Goal: Task Accomplishment & Management: Use online tool/utility

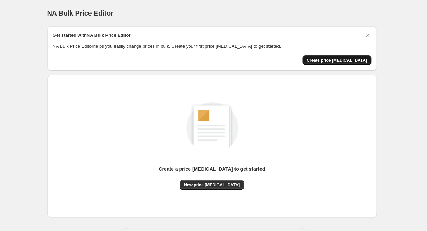
click at [361, 63] on button "Create price [MEDICAL_DATA]" at bounding box center [336, 60] width 69 height 10
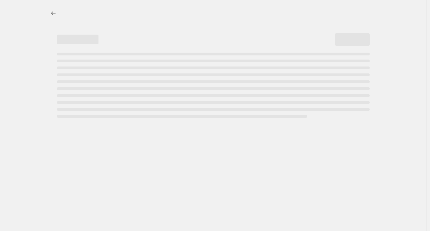
select select "percentage"
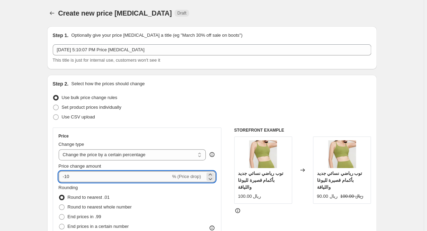
click at [163, 175] on input "-10" at bounding box center [115, 176] width 112 height 11
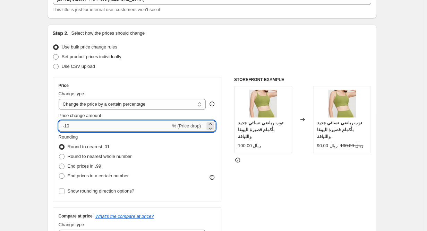
scroll to position [57, 0]
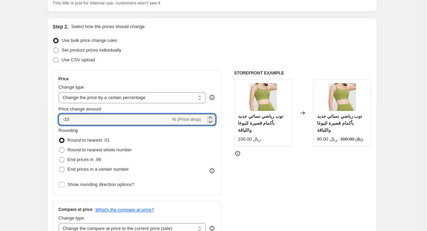
click at [189, 121] on span "% (Price drop)" at bounding box center [186, 119] width 29 height 5
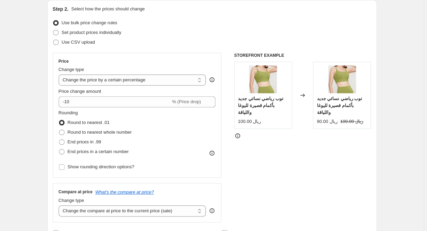
scroll to position [102, 0]
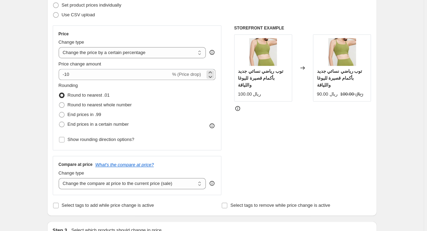
click at [185, 76] on span "% (Price drop)" at bounding box center [186, 74] width 29 height 5
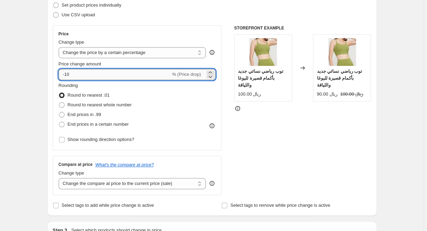
click at [155, 76] on input "-10" at bounding box center [115, 74] width 112 height 11
click at [163, 112] on div "Rounding Round to nearest .01 Round to nearest whole number End prices in .99 E…" at bounding box center [137, 105] width 157 height 47
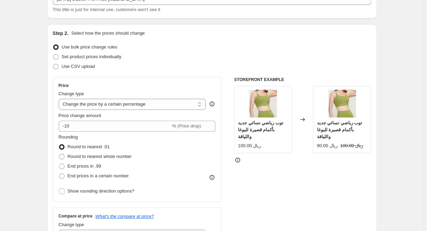
scroll to position [61, 0]
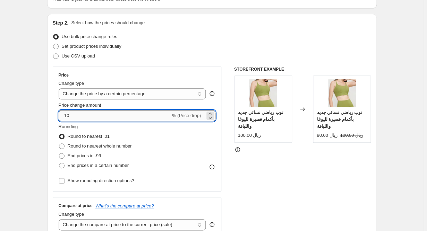
click at [141, 113] on input "-10" at bounding box center [115, 115] width 112 height 11
type input "25"
click at [120, 112] on input "25" at bounding box center [111, 115] width 104 height 11
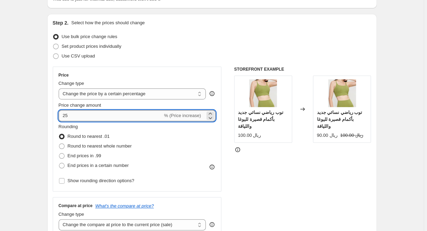
click at [120, 112] on input "25" at bounding box center [111, 115] width 104 height 11
click at [213, 112] on icon at bounding box center [210, 113] width 7 height 7
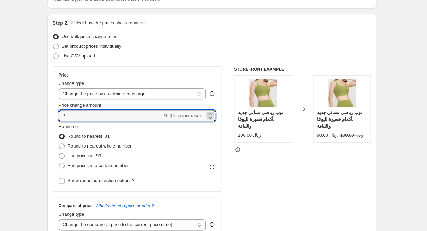
click at [213, 112] on icon at bounding box center [210, 113] width 7 height 7
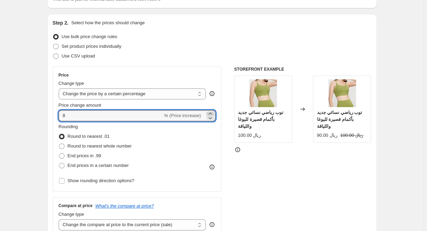
click at [213, 112] on icon at bounding box center [210, 113] width 7 height 7
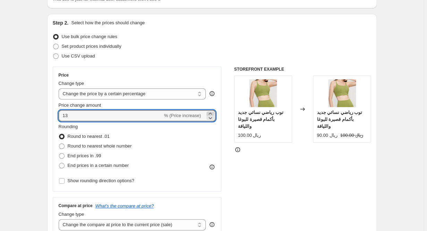
click at [213, 112] on icon at bounding box center [210, 113] width 7 height 7
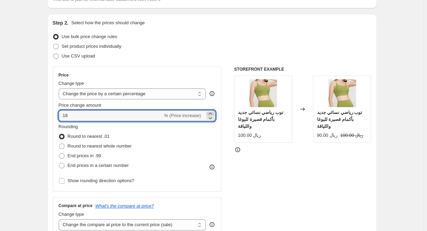
click at [213, 112] on icon at bounding box center [210, 113] width 7 height 7
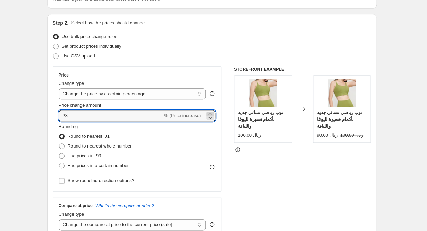
click at [213, 112] on icon at bounding box center [210, 113] width 7 height 7
type input "25"
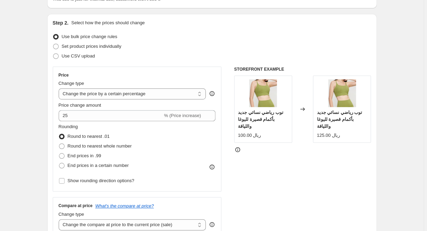
click at [290, 165] on div "STOREFRONT EXAMPLE توب رياضي نسائي جديد بأكمام قصيرة لليوغا واللياقة 100.00 ريا…" at bounding box center [302, 152] width 137 height 170
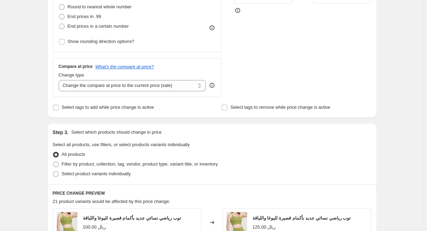
scroll to position [353, 0]
